Goal: Task Accomplishment & Management: Manage account settings

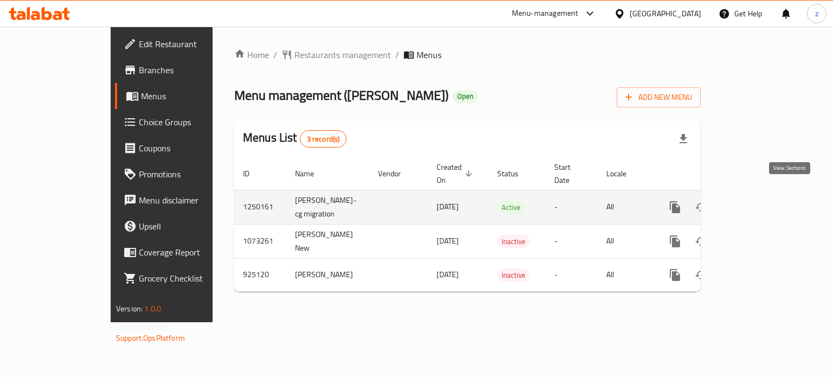
click at [760, 201] on icon "enhanced table" at bounding box center [753, 207] width 13 height 13
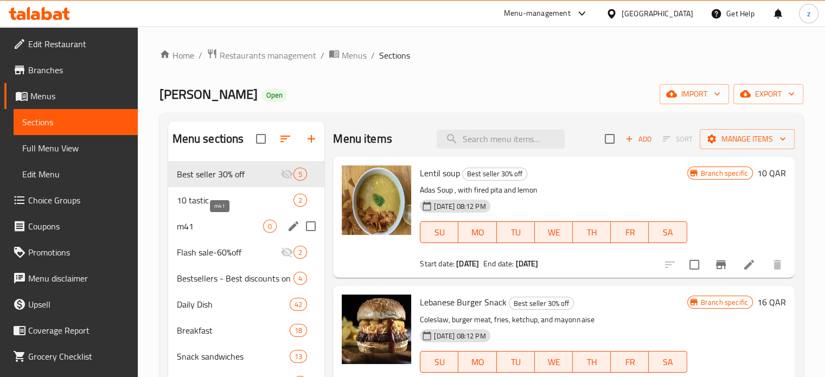
click at [234, 224] on span "m41" at bounding box center [220, 226] width 87 height 13
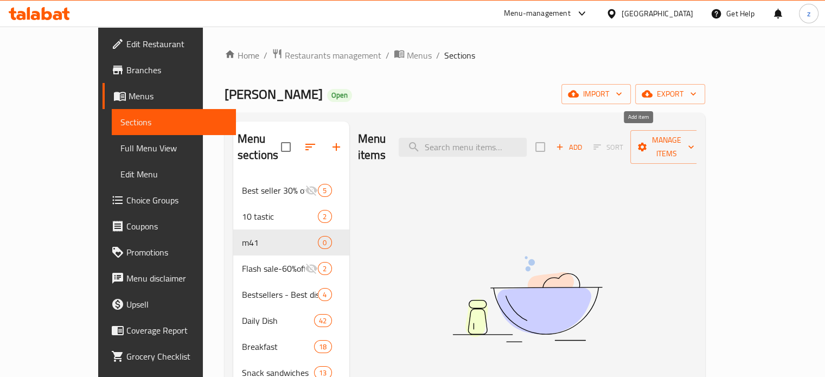
click at [583, 141] on span "Add" at bounding box center [568, 147] width 29 height 12
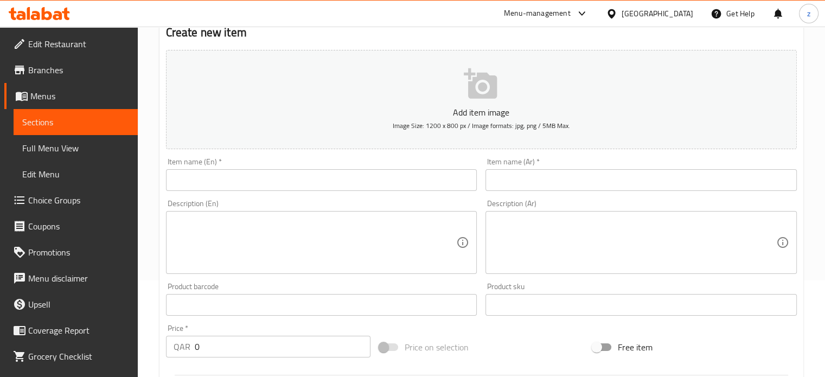
scroll to position [54, 0]
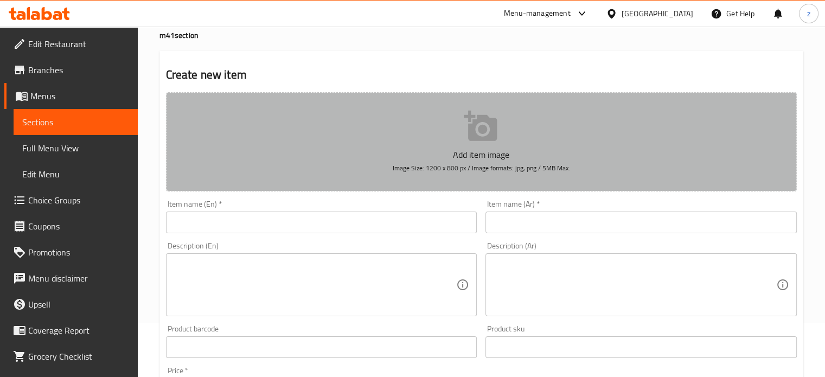
click at [480, 127] on icon "button" at bounding box center [480, 126] width 33 height 30
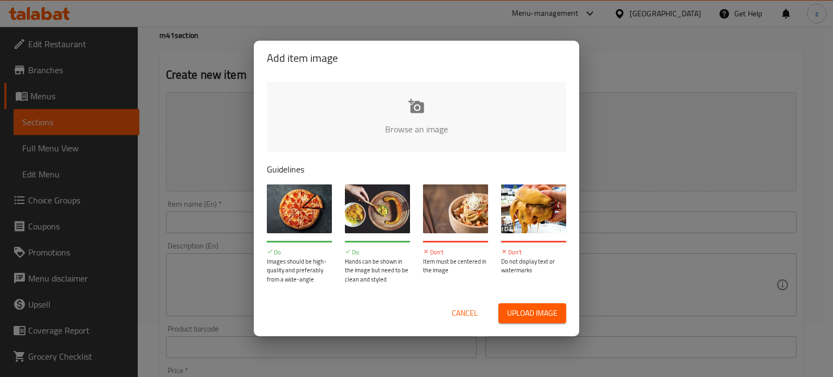
click at [529, 311] on span "Upload image" at bounding box center [532, 313] width 50 height 14
type input "C:\fakepath\WhatsApp Image [DATE] 4.33.24 PM.jpeg"
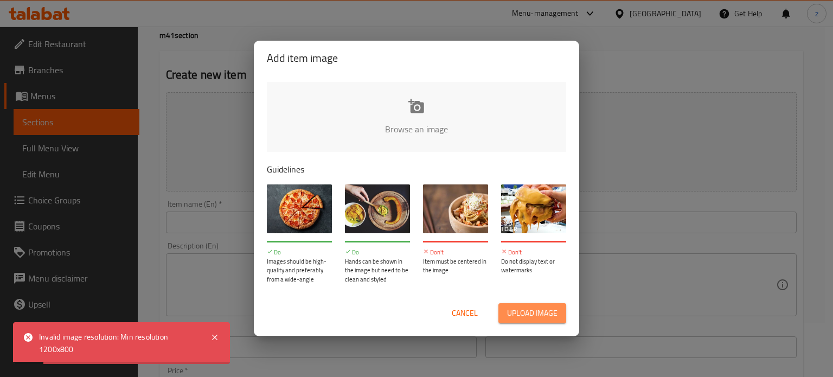
click at [521, 320] on span "Upload image" at bounding box center [532, 313] width 50 height 14
click at [457, 312] on span "Cancel" at bounding box center [465, 313] width 26 height 14
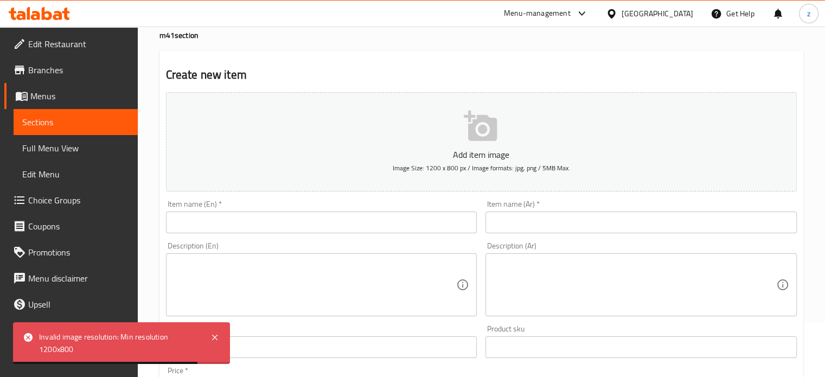
scroll to position [0, 0]
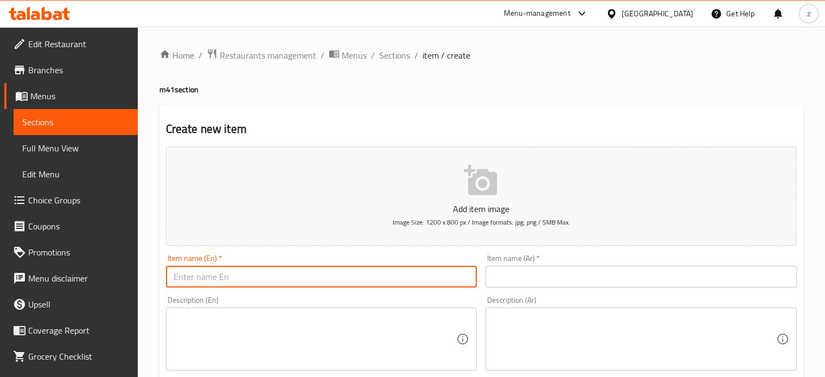
click at [189, 273] on input "text" at bounding box center [321, 277] width 311 height 22
paste input "Beef burger"
type input "Beef burger"
click at [518, 269] on input "text" at bounding box center [640, 277] width 311 height 22
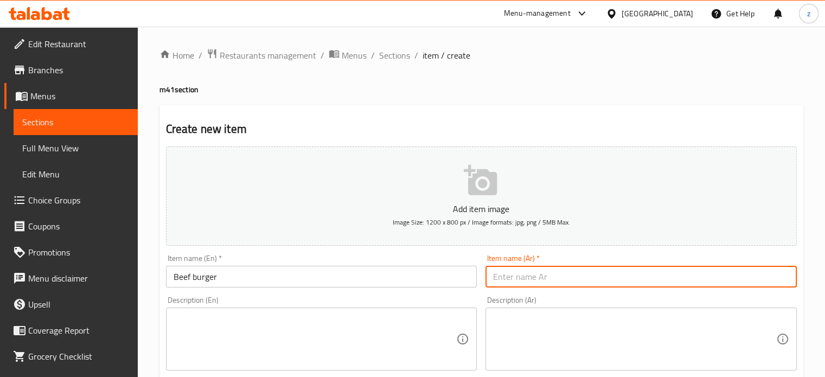
paste input "لحم برجر"
type input "لحم برجر"
click at [321, 358] on textarea at bounding box center [315, 339] width 283 height 52
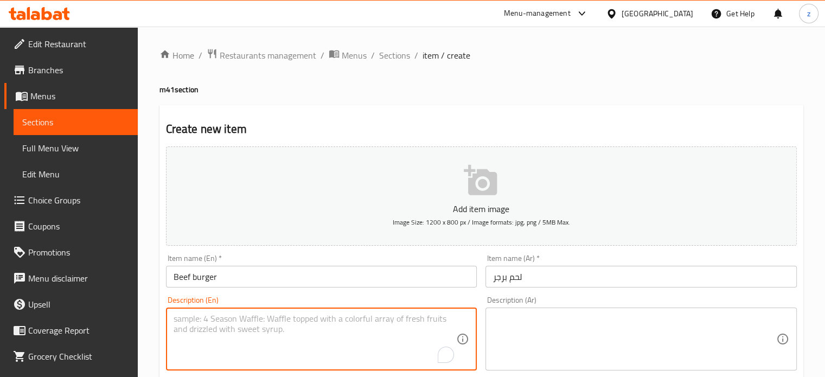
paste textarea "Fries Chicken strips Coleslaw Cola"
click at [194, 320] on textarea "Fries Chicken strips Coleslaw Cola" at bounding box center [315, 339] width 283 height 52
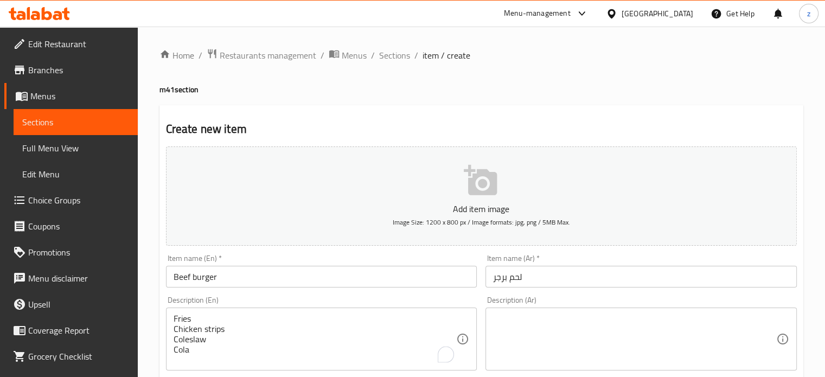
click at [172, 332] on div "Fries Chicken strips Coleslaw Cola Description (En)" at bounding box center [321, 338] width 311 height 63
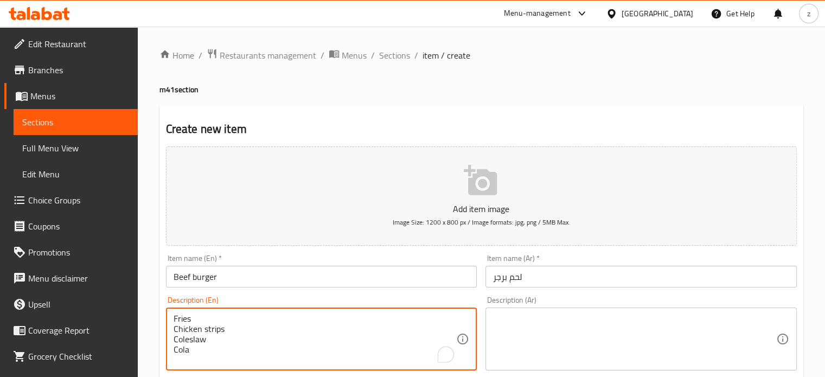
click at [172, 329] on div "Fries Chicken strips Coleslaw Cola Description (En)" at bounding box center [321, 338] width 311 height 63
click at [171, 325] on div "Fries Chicken strips Coleslaw Cola Description (En)" at bounding box center [321, 338] width 311 height 63
click at [176, 328] on textarea "Fries Chicken strips Coleslaw Cola" at bounding box center [315, 339] width 283 height 52
click at [174, 329] on textarea "Fries Chicken strips Coleslaw Cola" at bounding box center [315, 339] width 283 height 52
click at [174, 331] on textarea "Fries ,Chicken strips Coleslaw Cola" at bounding box center [315, 339] width 283 height 52
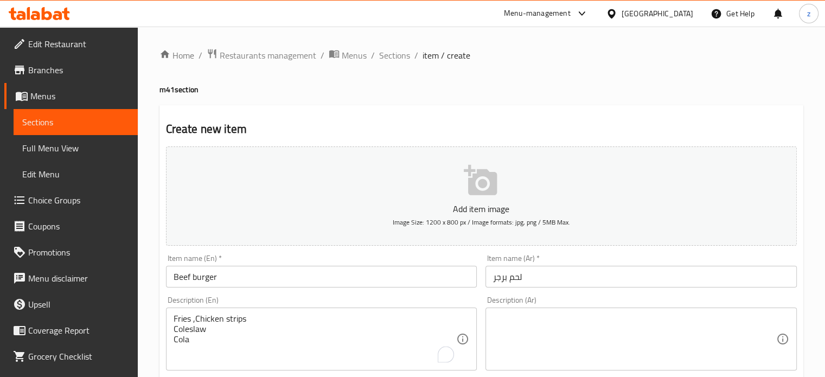
click at [172, 328] on div "Fries ,Chicken strips Coleslaw Cola Description (En)" at bounding box center [321, 338] width 311 height 63
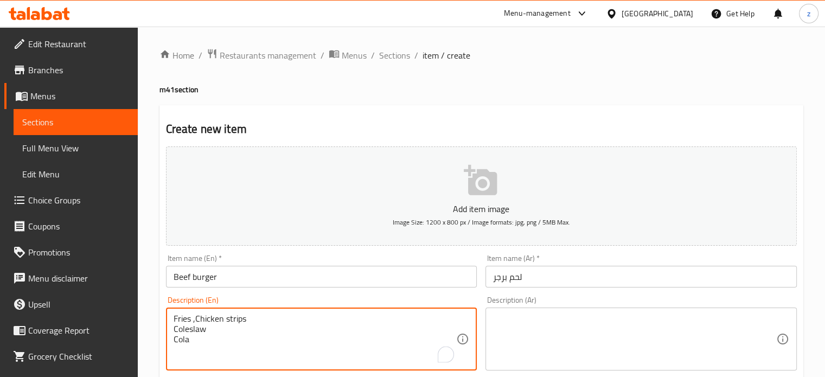
click at [174, 327] on textarea "Fries ,Chicken strips Coleslaw Cola" at bounding box center [315, 339] width 283 height 52
click at [175, 330] on textarea "Fries ,Chicken strips ,Coleslaw Cola" at bounding box center [315, 339] width 283 height 52
type textarea "Fries ,Chicken strips ,Coleslaw Cola"
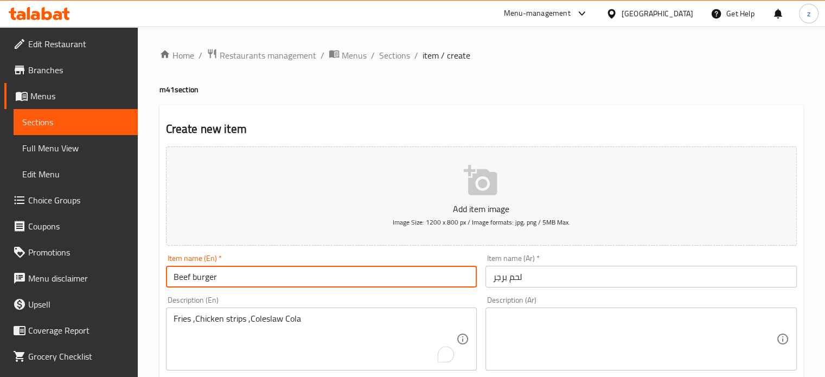
click at [230, 279] on input "Beef burger" at bounding box center [321, 277] width 311 height 22
type input "Beef burger meal"
click at [517, 329] on textarea at bounding box center [634, 339] width 283 height 52
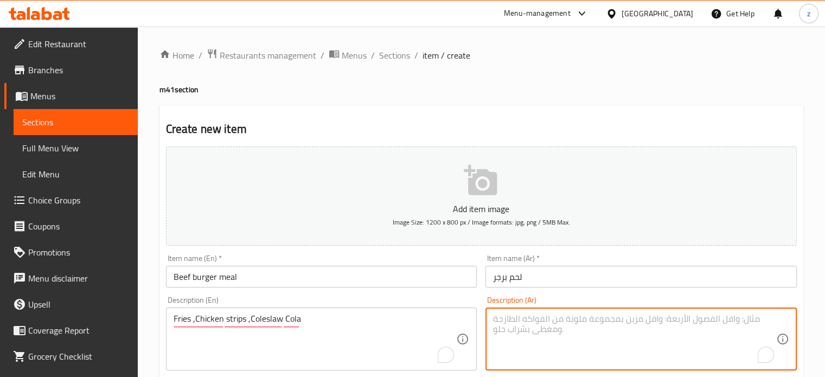
paste textarea "لحم برجر ، بطاطس ، كاتشب ، ومايونيز"
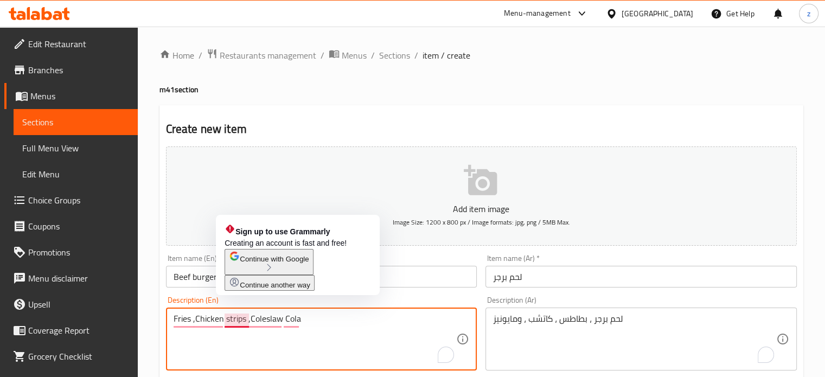
drag, startPoint x: 196, startPoint y: 318, endPoint x: 243, endPoint y: 318, distance: 47.7
click at [244, 318] on textarea "Fries ,Chicken strips ,Coleslaw Cola" at bounding box center [315, 339] width 283 height 52
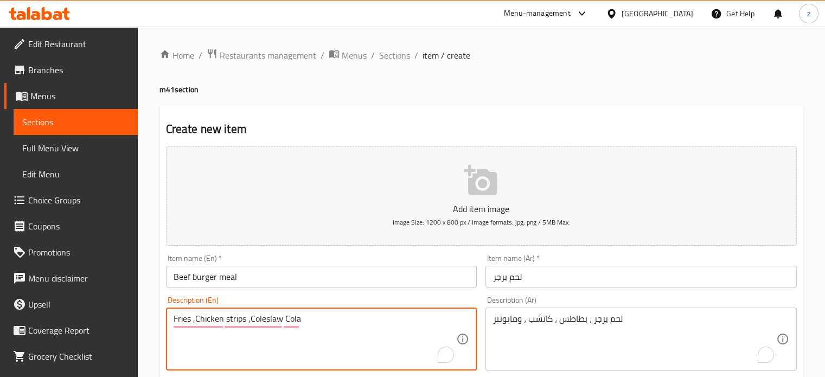
click at [318, 331] on textarea "Fries ,Chicken strips ,Coleslaw Cola" at bounding box center [315, 339] width 283 height 52
drag, startPoint x: 320, startPoint y: 324, endPoint x: 158, endPoint y: 316, distance: 162.8
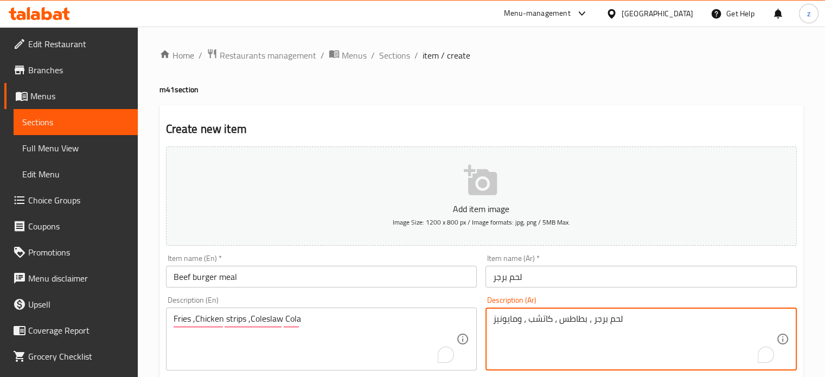
drag, startPoint x: 644, startPoint y: 318, endPoint x: 479, endPoint y: 304, distance: 165.4
paste textarea "بطاطس مقلية، شرائح دجاج، سلطة كول سلو، كولا"
type textarea "بطاطس مقلية، شرائح دجاج، سلطة كول سلو، كولا"
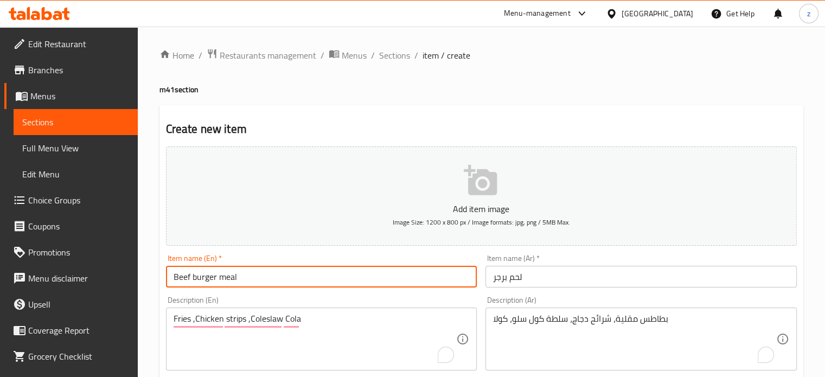
drag, startPoint x: 241, startPoint y: 275, endPoint x: 171, endPoint y: 274, distance: 70.0
click at [171, 274] on input "Beef burger meal" at bounding box center [321, 277] width 311 height 22
click at [524, 273] on input "لحم برجر" at bounding box center [640, 277] width 311 height 22
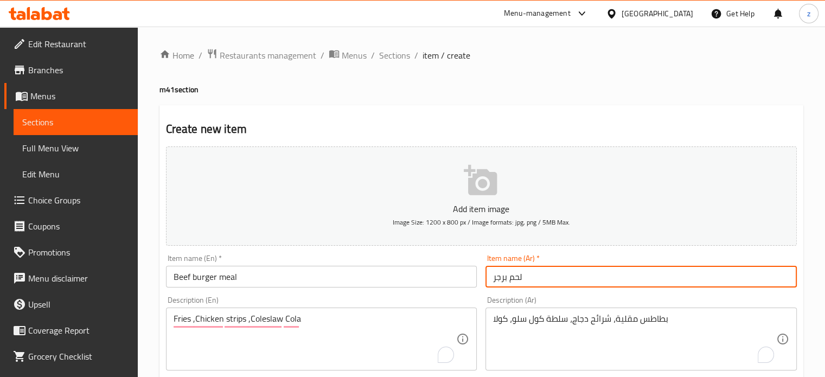
drag, startPoint x: 527, startPoint y: 273, endPoint x: 491, endPoint y: 271, distance: 36.4
click at [491, 271] on input "لحم برجر" at bounding box center [640, 277] width 311 height 22
paste input "جبة برجر لحم بقري"
type input "وجبة برجر لحم بقري"
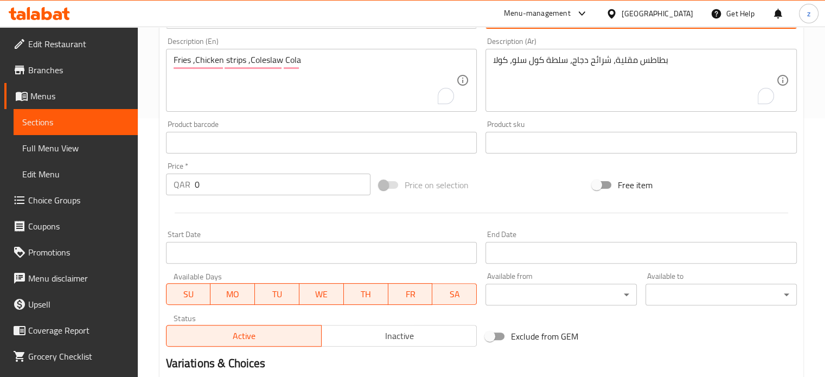
scroll to position [325, 0]
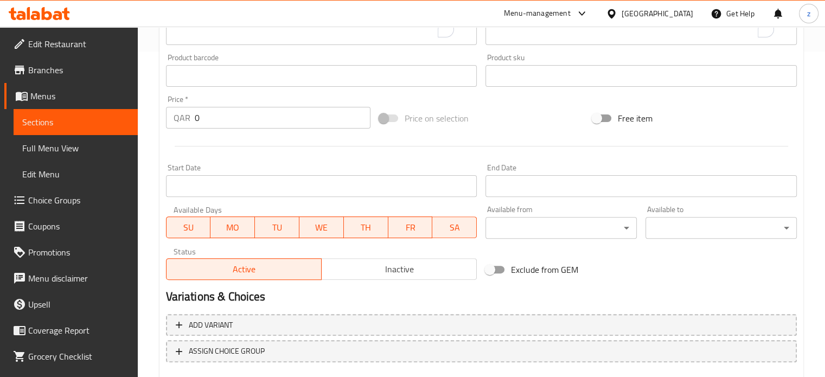
click at [215, 115] on div "Price   * QAR 0 Price *" at bounding box center [268, 111] width 204 height 33
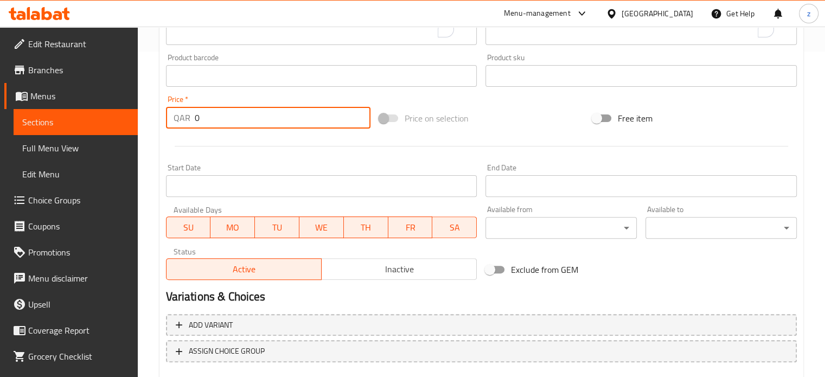
drag, startPoint x: 202, startPoint y: 120, endPoint x: 193, endPoint y: 120, distance: 9.2
click at [195, 120] on input "0" at bounding box center [283, 118] width 176 height 22
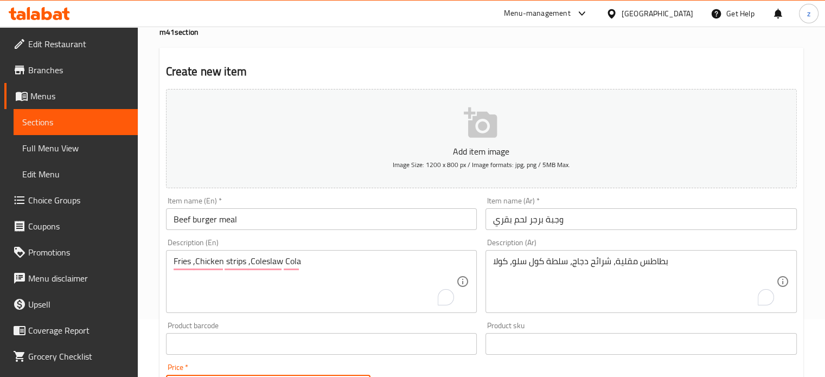
scroll to position [0, 0]
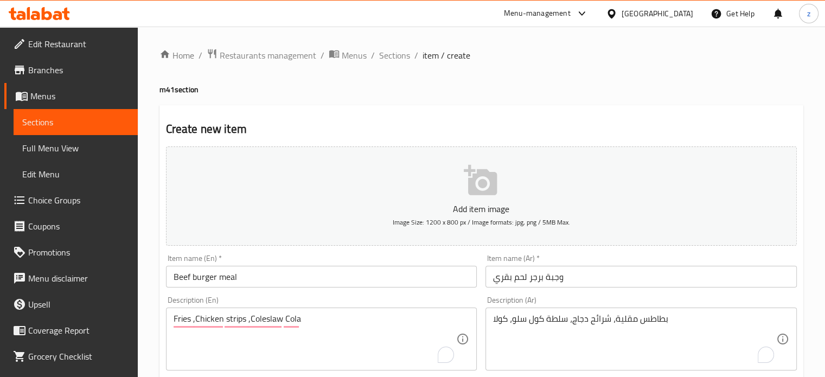
type input "35"
click at [489, 184] on icon "button" at bounding box center [481, 180] width 35 height 35
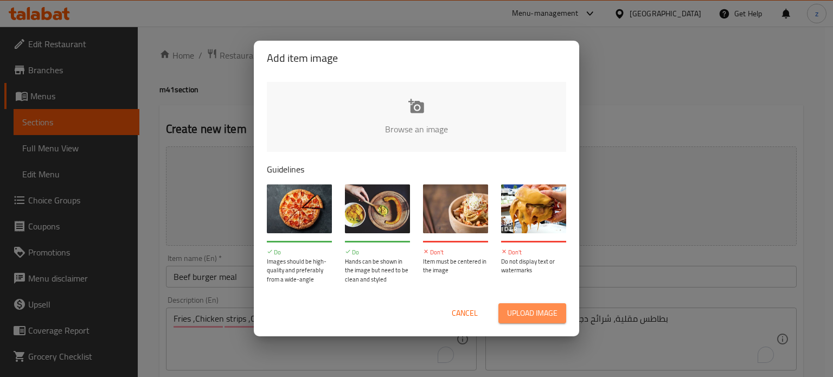
click at [529, 316] on span "Upload image" at bounding box center [532, 313] width 50 height 14
type input "C:\fakepath\WhatsApp Image [DATE] 4.33.24 PM.jpeg"
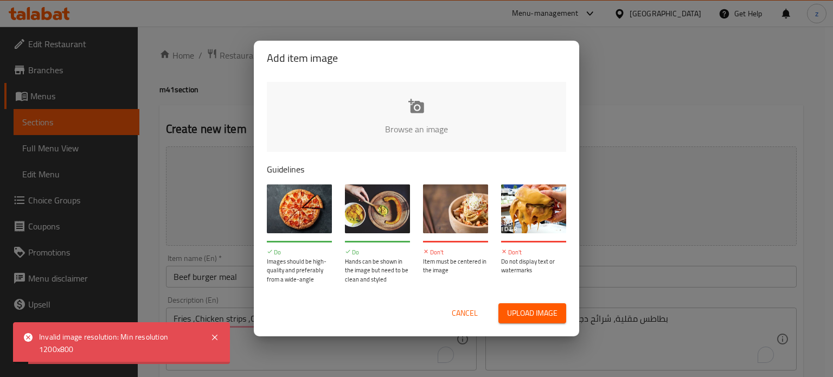
drag, startPoint x: 532, startPoint y: 324, endPoint x: 448, endPoint y: 269, distance: 100.3
click at [532, 323] on div "Cancel Upload image" at bounding box center [416, 312] width 317 height 37
click at [511, 319] on span "Upload image" at bounding box center [532, 313] width 50 height 14
click at [471, 312] on span "Cancel" at bounding box center [465, 313] width 26 height 14
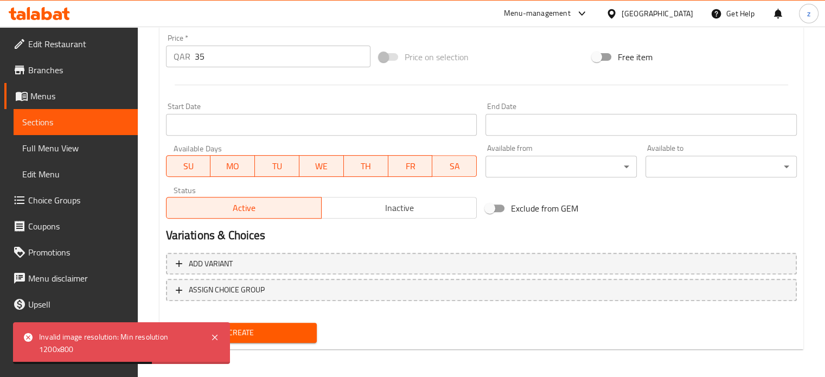
scroll to position [389, 0]
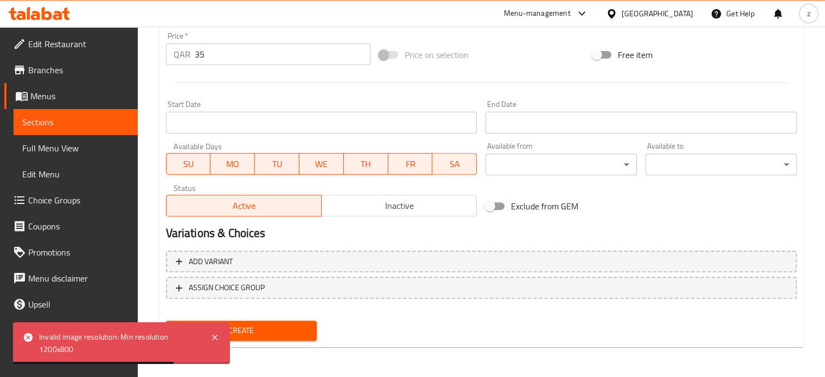
click at [304, 325] on span "Create" at bounding box center [242, 331] width 134 height 14
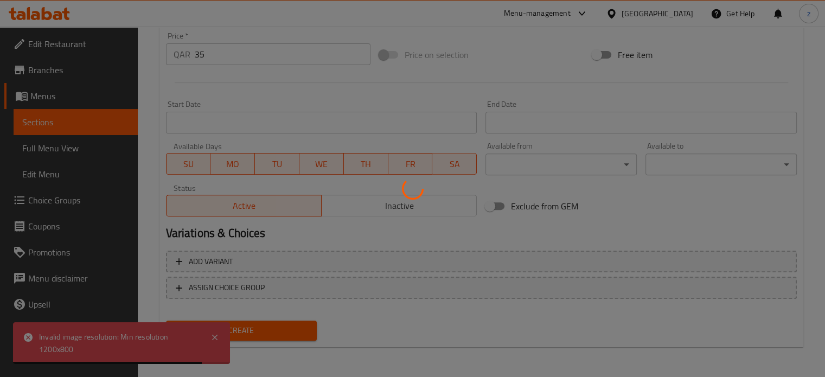
type input "0"
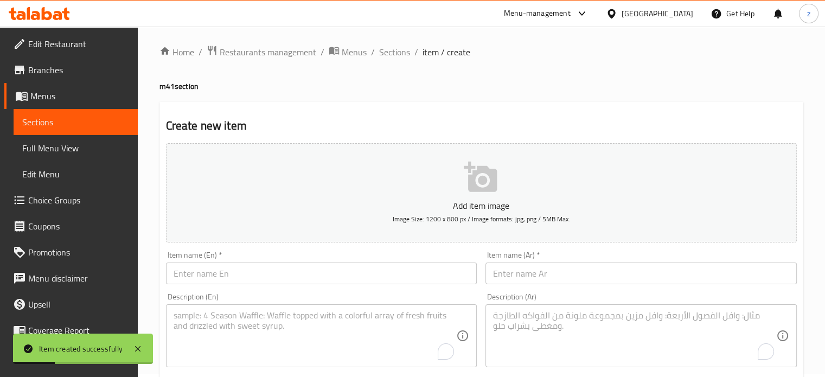
scroll to position [0, 0]
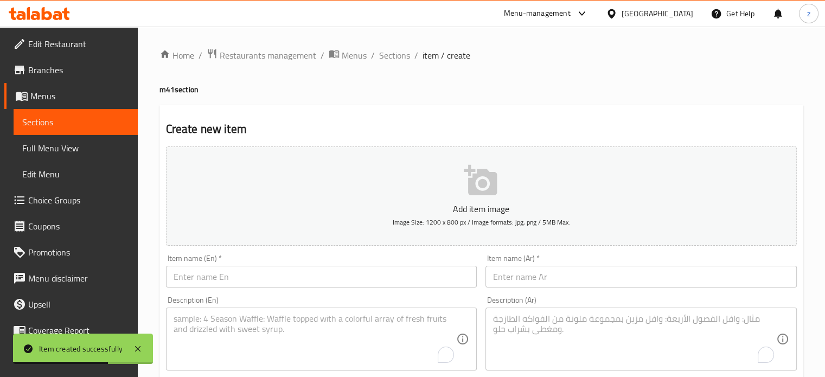
click at [487, 195] on icon "button" at bounding box center [480, 180] width 33 height 30
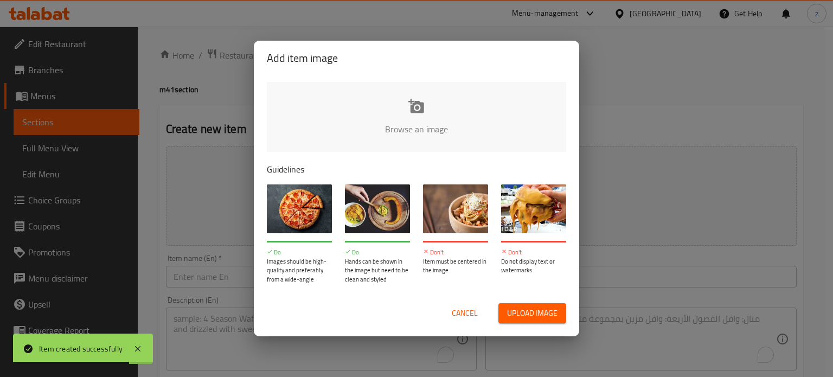
click at [468, 314] on span "Cancel" at bounding box center [465, 313] width 26 height 14
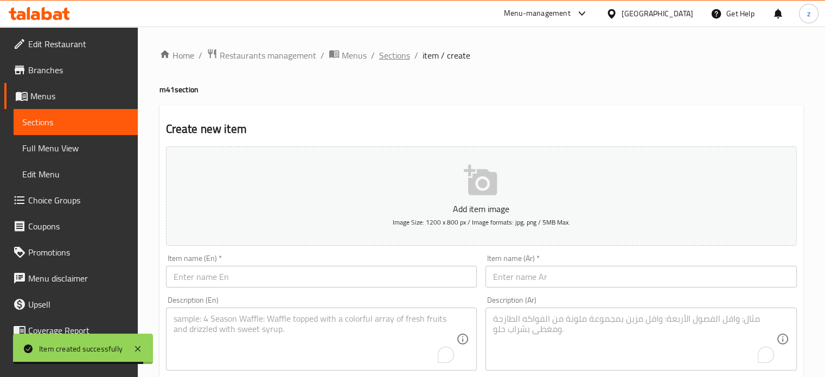
click at [397, 55] on span "Sections" at bounding box center [394, 55] width 31 height 13
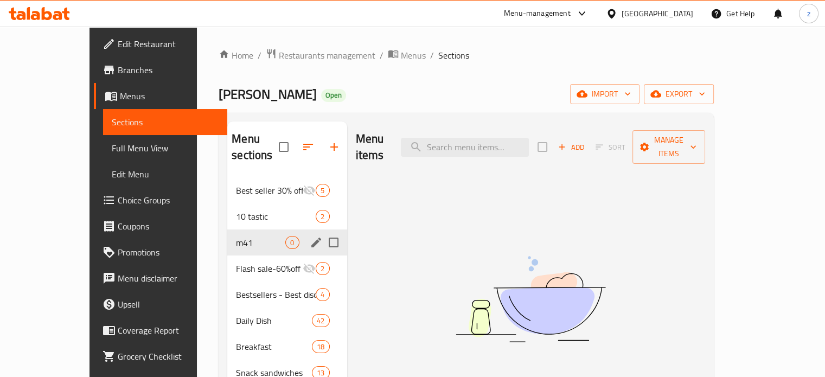
click at [240, 229] on div "m41 0" at bounding box center [286, 242] width 119 height 26
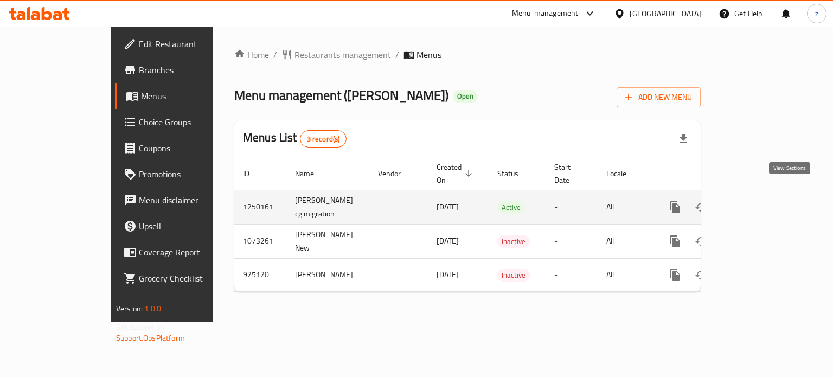
click at [760, 201] on icon "enhanced table" at bounding box center [753, 207] width 13 height 13
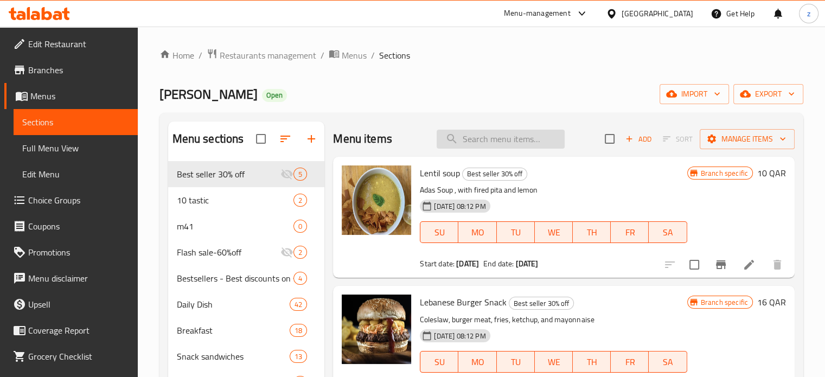
click at [472, 142] on input "search" at bounding box center [500, 139] width 128 height 19
paste input "Beef burger"
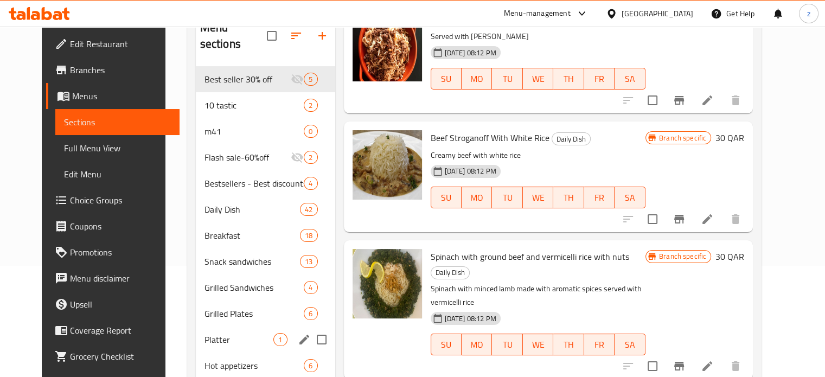
scroll to position [94, 0]
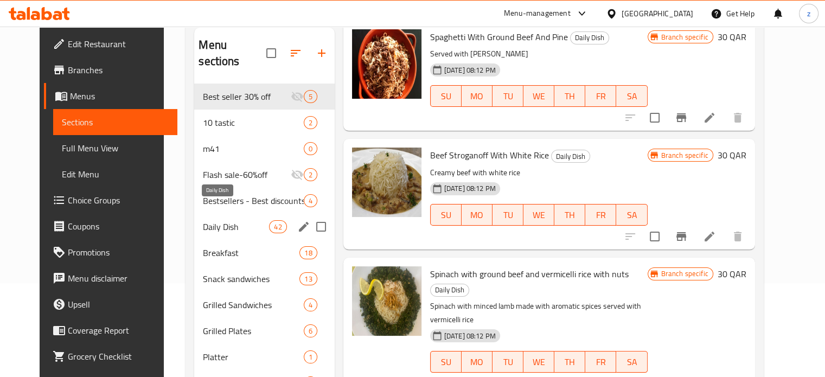
type input "Beef"
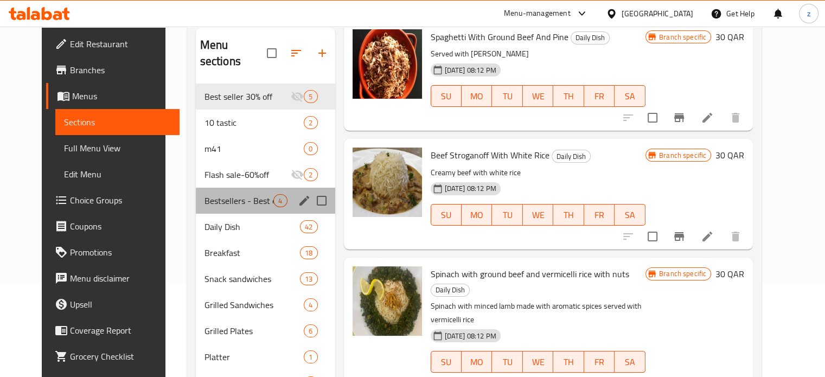
click at [222, 191] on div "Bestsellers - Best discounts on selected items 4" at bounding box center [265, 201] width 139 height 26
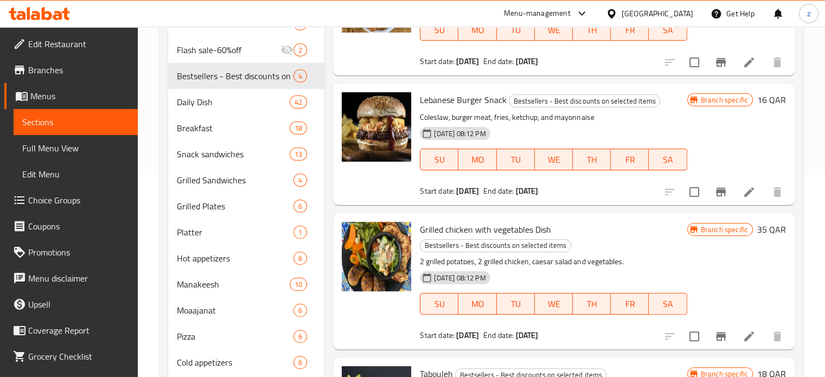
scroll to position [148, 0]
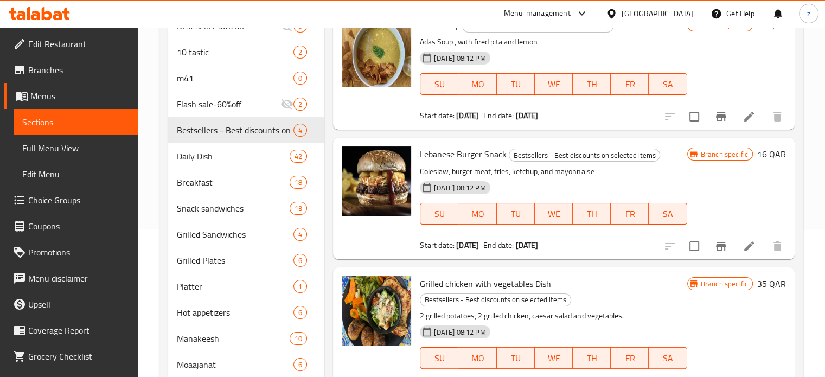
click at [745, 249] on icon at bounding box center [749, 246] width 10 height 10
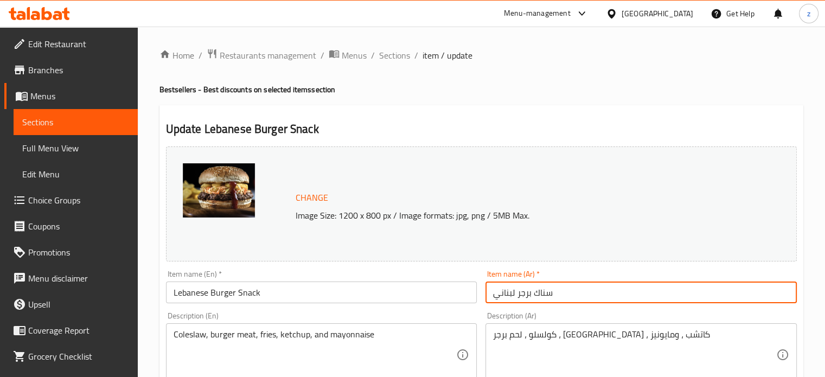
drag, startPoint x: 518, startPoint y: 294, endPoint x: 589, endPoint y: 314, distance: 73.1
click at [523, 294] on input "سناك برجر لبناني" at bounding box center [640, 292] width 311 height 22
click at [564, 325] on div "كولسلو ، لحم برجر ، بطاطس ، كاتشب ، ومايونيز Description (Ar)" at bounding box center [640, 354] width 311 height 63
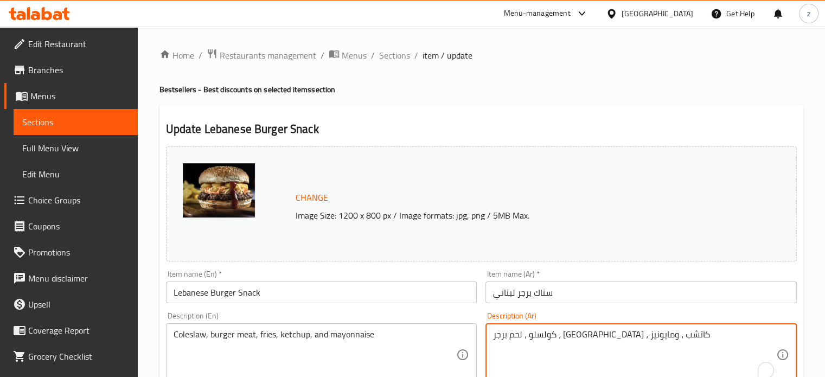
click at [592, 334] on textarea "كولسلو ، لحم برجر ، بطاطس ، كاتشب ، ومايونيز" at bounding box center [634, 355] width 283 height 52
drag, startPoint x: 594, startPoint y: 336, endPoint x: 621, endPoint y: 335, distance: 27.1
click at [621, 335] on textarea "كولسلو ، لحم برجر ، بطاطس ، كاتشب ، ومايونيز" at bounding box center [634, 355] width 283 height 52
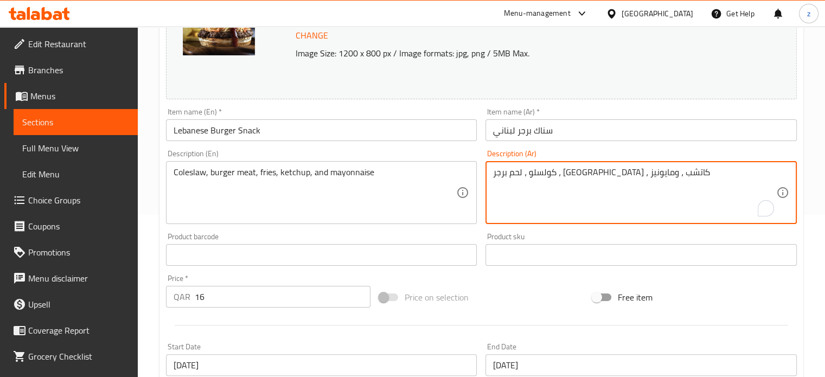
scroll to position [163, 0]
drag, startPoint x: 599, startPoint y: 188, endPoint x: 614, endPoint y: 185, distance: 15.4
click at [601, 188] on textarea "كولسلو ، لحم برجر ، بطاطس ، كاتشب ، ومايونيز" at bounding box center [634, 192] width 283 height 52
click at [603, 190] on textarea "كولسلو ، لحم برجر ، بطاطس ، كاتشب ، ومايونيز" at bounding box center [634, 192] width 283 height 52
drag, startPoint x: 624, startPoint y: 169, endPoint x: 488, endPoint y: 163, distance: 135.7
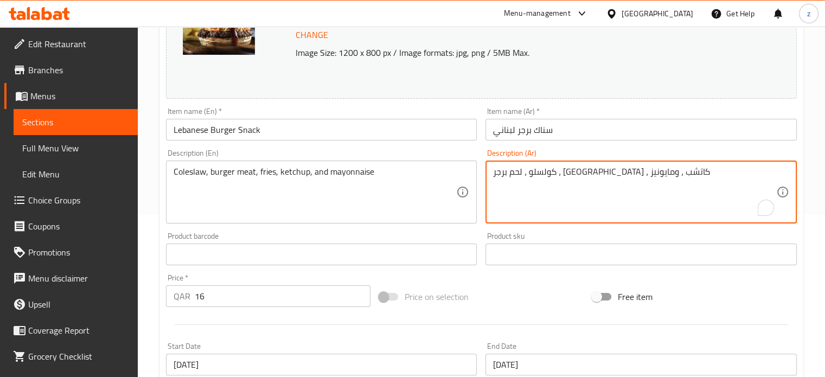
click at [488, 163] on div "كولسلو ، لحم برجر ، بطاطس ، كاتشب ، ومايونيز Description (Ar)" at bounding box center [640, 191] width 311 height 63
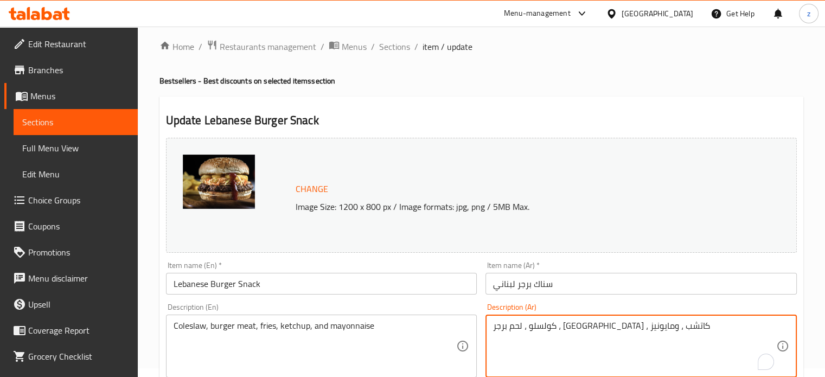
scroll to position [0, 0]
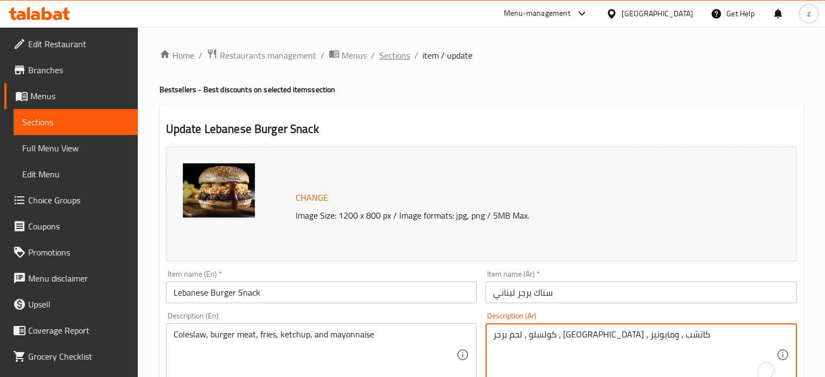
click at [387, 52] on span "Sections" at bounding box center [394, 55] width 31 height 13
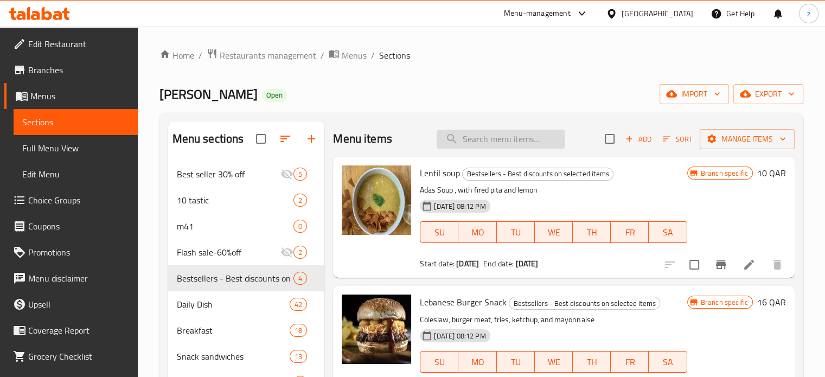
click at [495, 137] on input "search" at bounding box center [500, 139] width 128 height 19
paste input "Chicken strips"
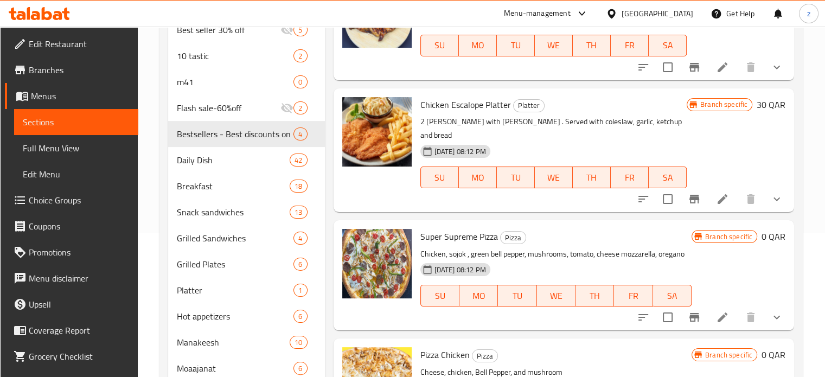
scroll to position [163, 0]
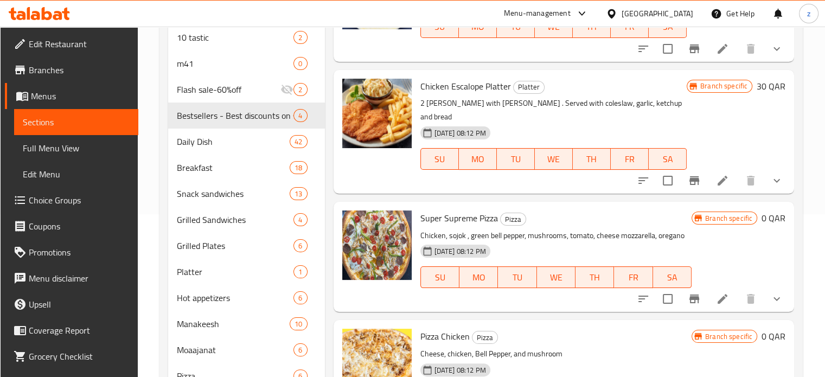
type input "Chicken"
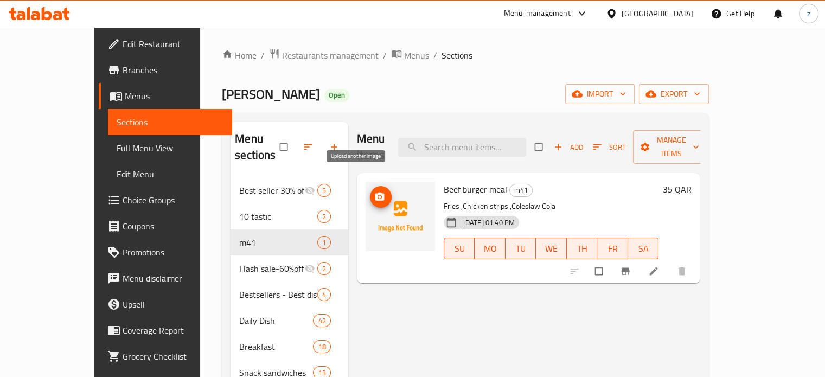
click at [375, 192] on icon "upload picture" at bounding box center [379, 196] width 9 height 8
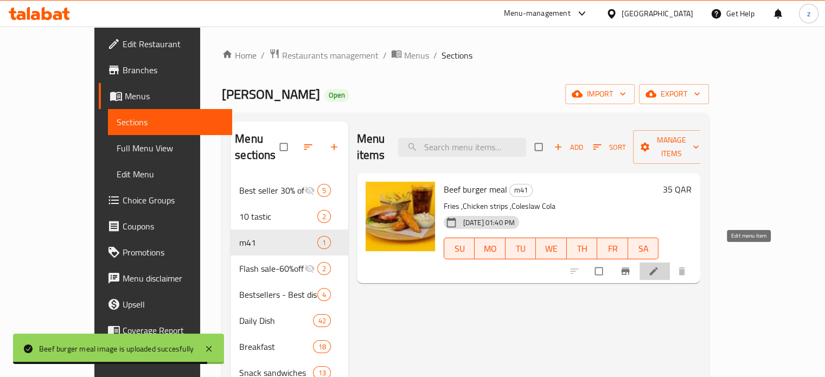
click at [659, 266] on icon at bounding box center [653, 271] width 11 height 11
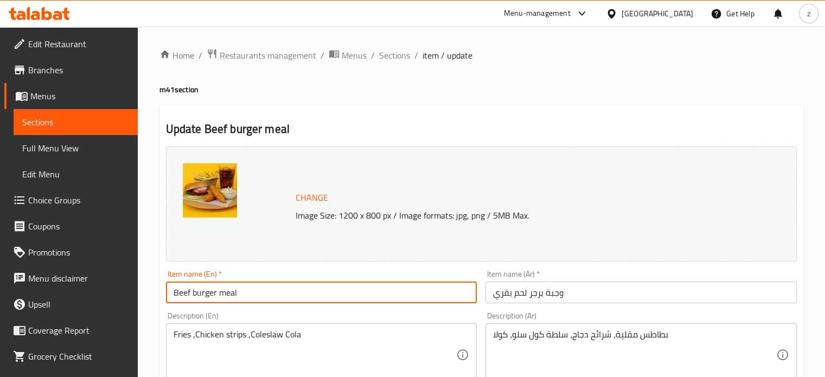
click at [220, 294] on input "Beef burger meal" at bounding box center [321, 292] width 311 height 22
type input "Beef burger Meal"
click at [526, 255] on div "Change Image Size: 1200 x 800 px / Image formats: jpg, png / 5MB Max." at bounding box center [481, 203] width 631 height 115
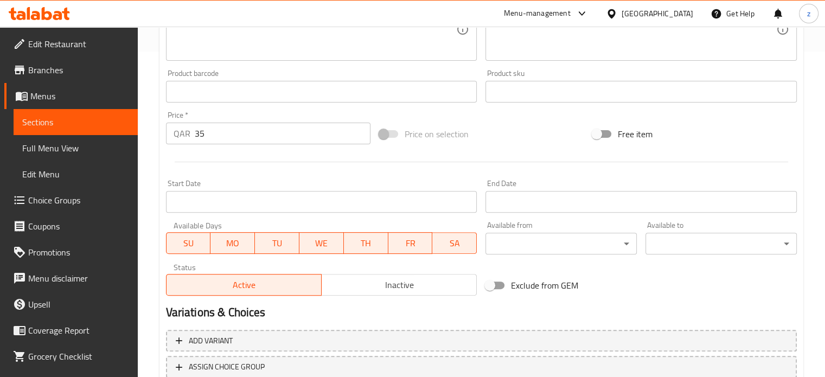
scroll to position [404, 0]
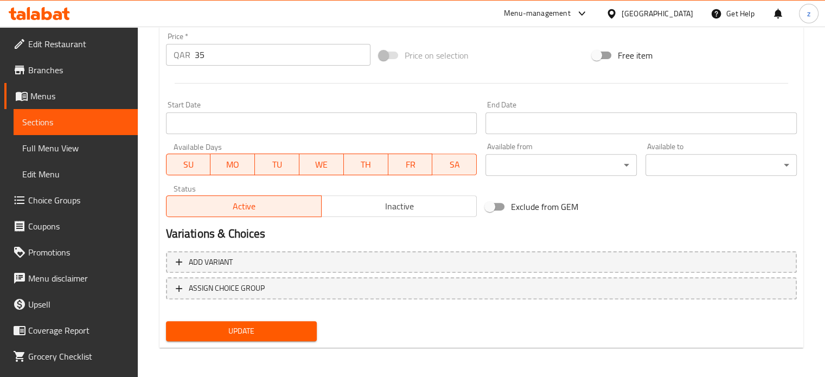
click at [258, 321] on button "Update" at bounding box center [241, 331] width 151 height 20
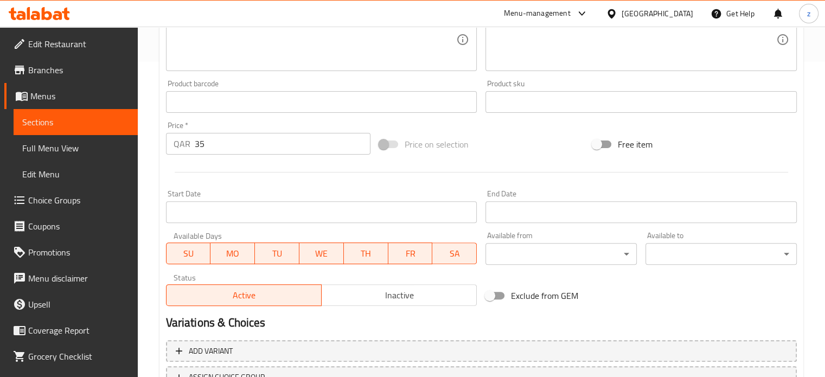
scroll to position [362, 0]
